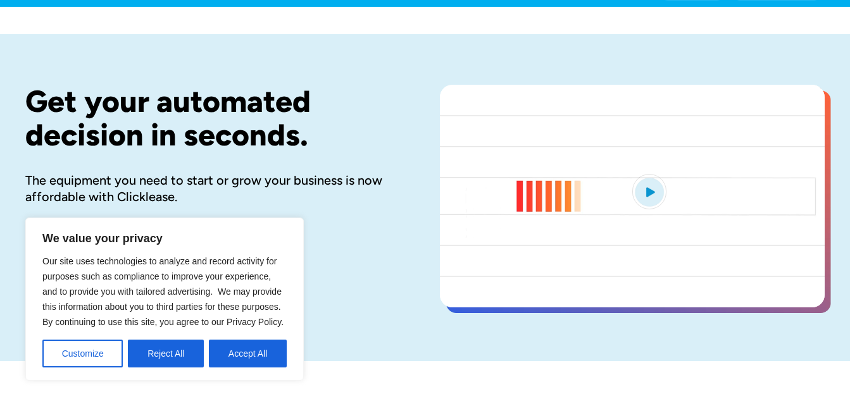
scroll to position [63, 0]
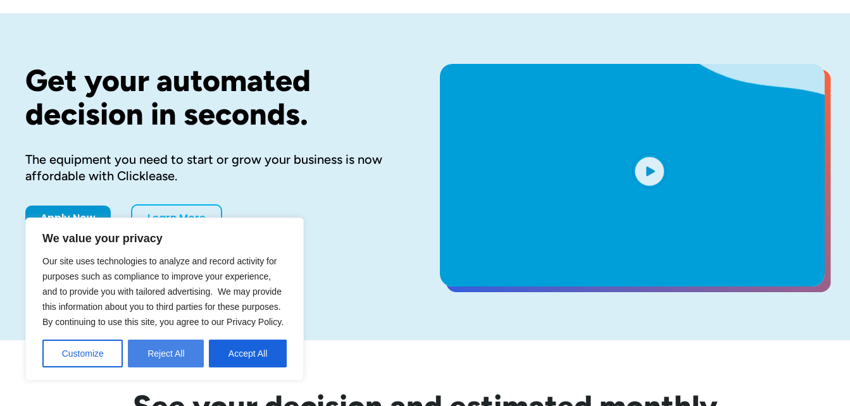
click at [160, 343] on button "Reject All" at bounding box center [166, 354] width 76 height 28
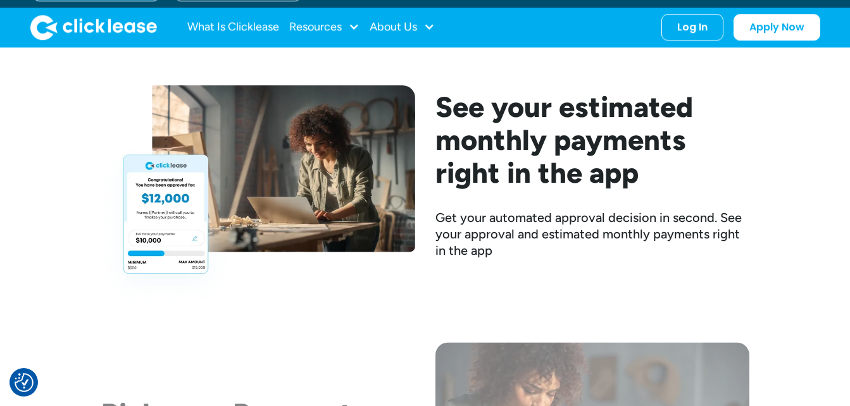
scroll to position [1708, 0]
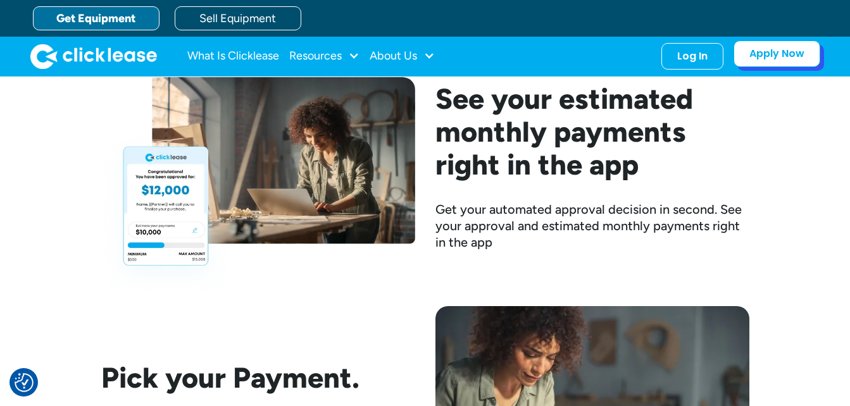
click at [793, 48] on link "Apply Now" at bounding box center [776, 53] width 87 height 27
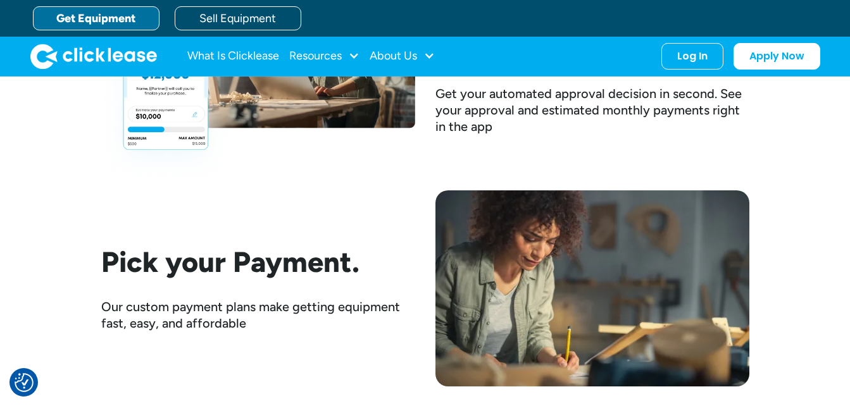
scroll to position [1708, 0]
